Goal: Transaction & Acquisition: Download file/media

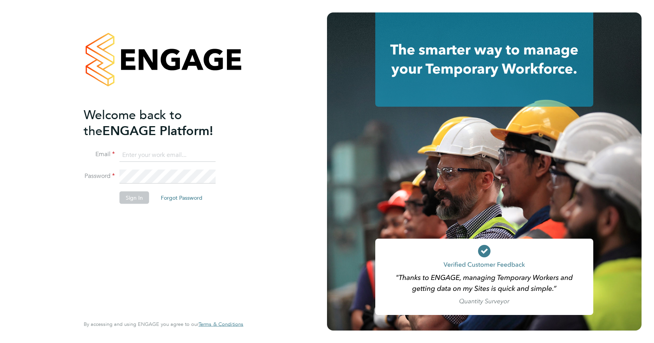
type input "jspencer@spheresolutions.co.uk"
click at [125, 202] on button "Sign In" at bounding box center [134, 197] width 30 height 12
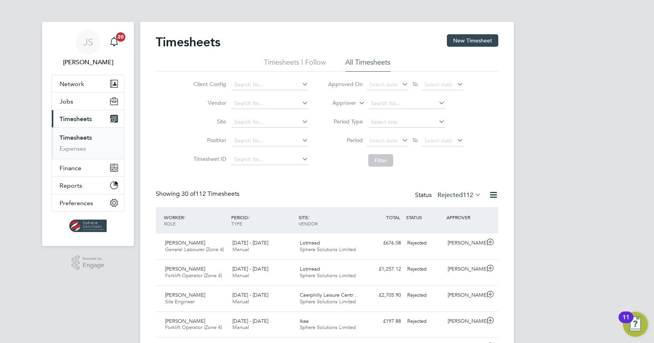
click at [451, 190] on div "Status Rejected 112" at bounding box center [449, 195] width 68 height 11
click at [451, 192] on label "Rejected 112" at bounding box center [459, 195] width 44 height 8
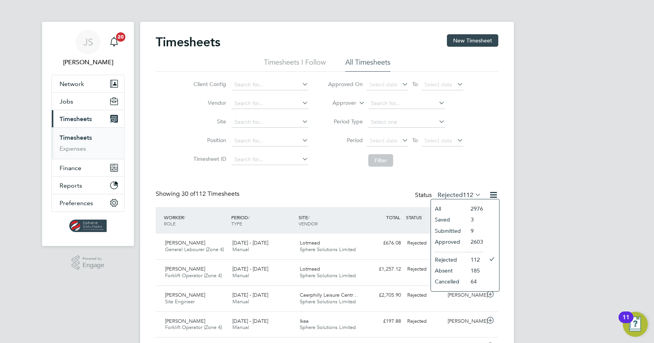
click at [450, 240] on li "Approved" at bounding box center [449, 241] width 36 height 11
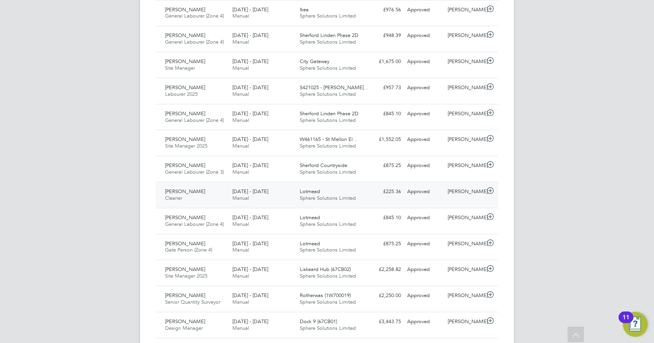
click at [432, 189] on div "Approved" at bounding box center [424, 191] width 40 height 13
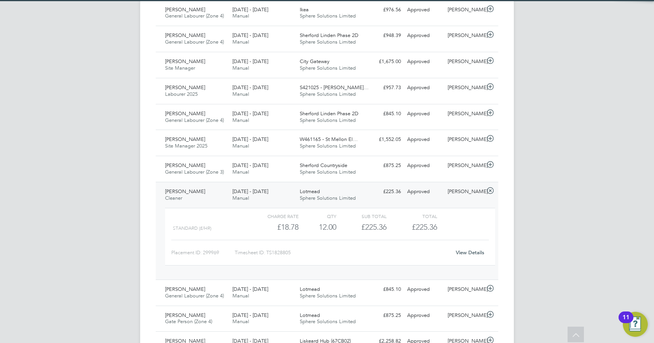
click at [461, 252] on link "View Details" at bounding box center [470, 252] width 28 height 7
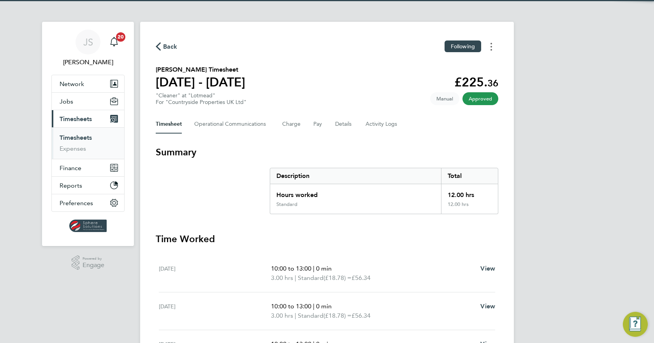
click at [493, 42] on button "Timesheets Menu" at bounding box center [491, 46] width 14 height 12
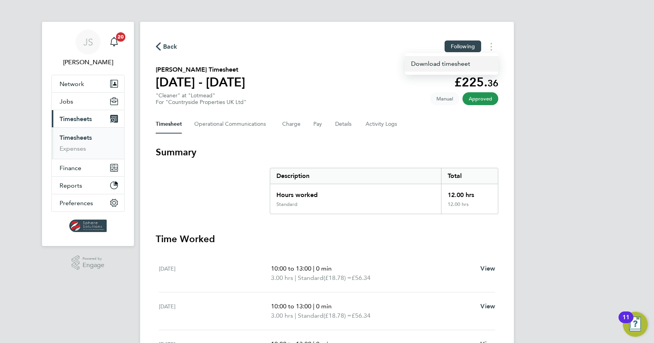
click at [465, 60] on link "Download timesheet" at bounding box center [451, 64] width 93 height 16
click at [163, 46] on span "Back" at bounding box center [170, 46] width 14 height 9
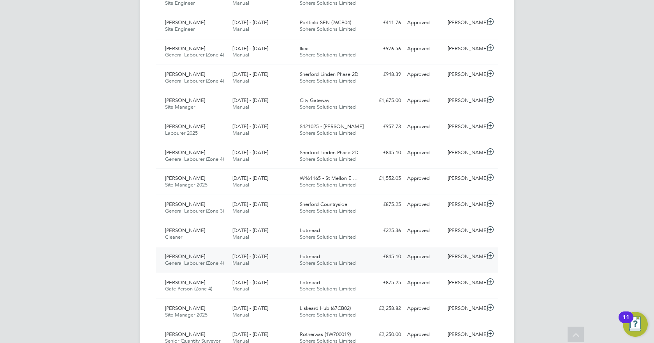
click at [462, 256] on div "Craig Ballinger" at bounding box center [464, 256] width 40 height 13
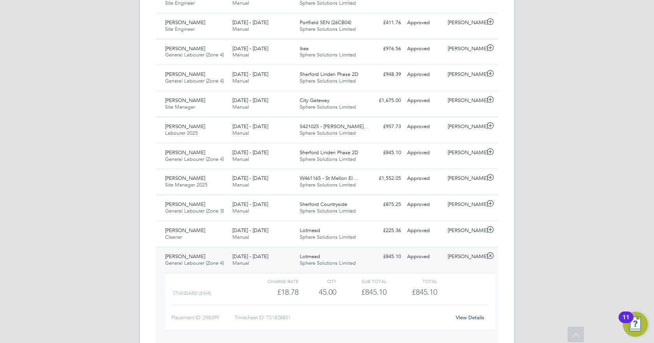
click at [466, 314] on div "View Details" at bounding box center [470, 317] width 38 height 12
click at [468, 319] on link "View Details" at bounding box center [470, 317] width 28 height 7
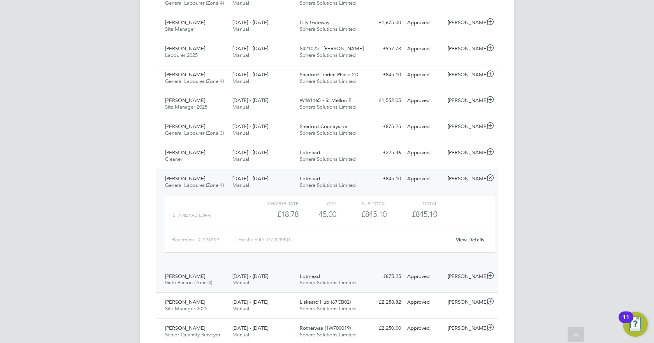
click at [439, 283] on div "Nicholas Heal Gate Person (Zone 4) 22 - 28 Sep 2025 22 - 28 Sep 2025 Manual Lot…" at bounding box center [327, 280] width 343 height 26
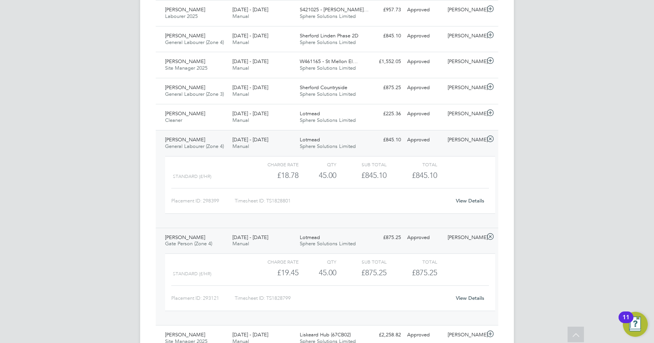
click at [471, 298] on link "View Details" at bounding box center [470, 298] width 28 height 7
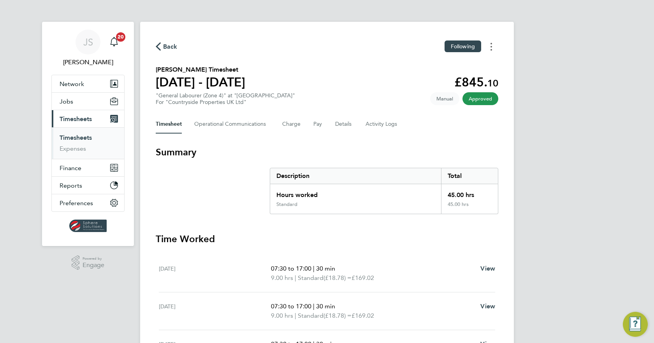
click at [486, 49] on button "Timesheets Menu" at bounding box center [491, 46] width 14 height 12
click at [462, 62] on link "Download timesheet" at bounding box center [451, 64] width 93 height 16
click at [492, 43] on circle "Timesheets Menu" at bounding box center [491, 44] width 2 height 2
click at [425, 67] on link "Download timesheet" at bounding box center [451, 64] width 93 height 16
